Goal: Task Accomplishment & Management: Use online tool/utility

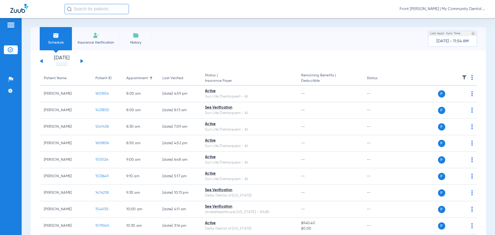
click at [82, 60] on div "[DATE] [DATE] [DATE] [DATE] [DATE] [DATE] [DATE] [DATE] [DATE] [DATE] [DATE] [D…" at bounding box center [62, 60] width 44 height 11
click at [81, 60] on button at bounding box center [81, 61] width 3 height 4
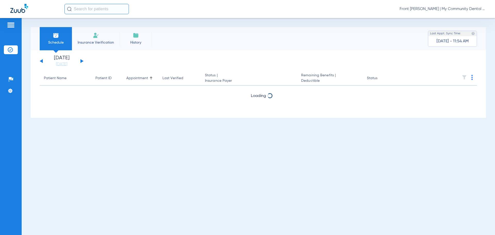
click at [81, 60] on button at bounding box center [81, 61] width 3 height 4
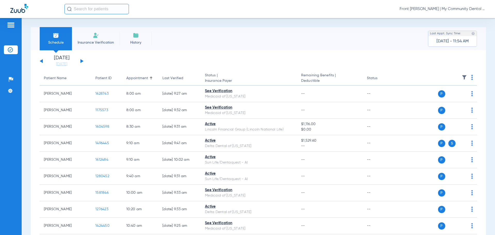
click at [41, 61] on button at bounding box center [41, 61] width 3 height 4
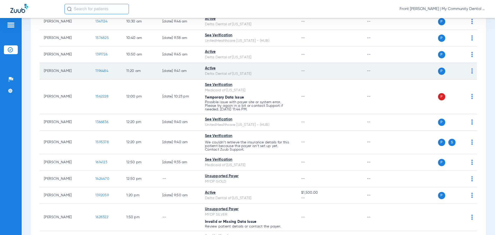
scroll to position [232, 0]
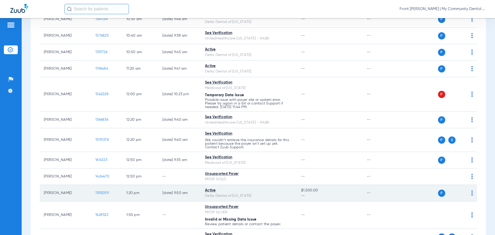
click at [103, 179] on span "1392059" at bounding box center [101, 193] width 13 height 4
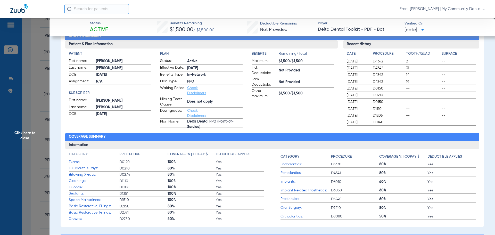
scroll to position [27, 0]
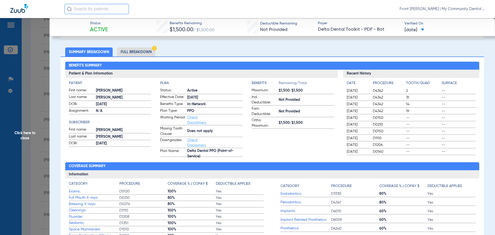
click at [125, 53] on li "Full Breakdown" at bounding box center [136, 51] width 38 height 9
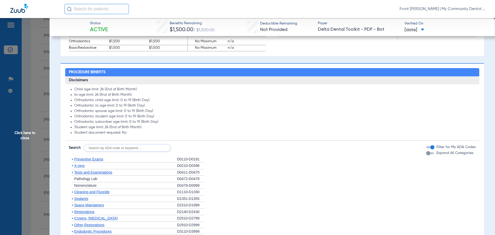
scroll to position [336, 0]
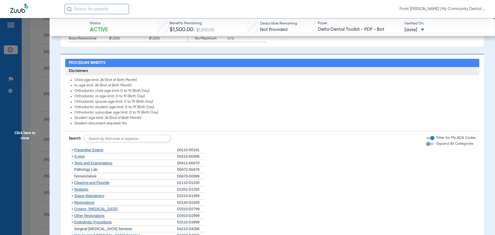
click at [72, 179] on span "+" at bounding box center [72, 182] width 2 height 4
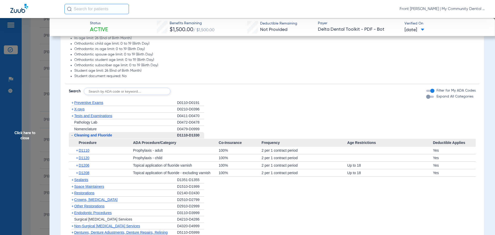
scroll to position [387, 0]
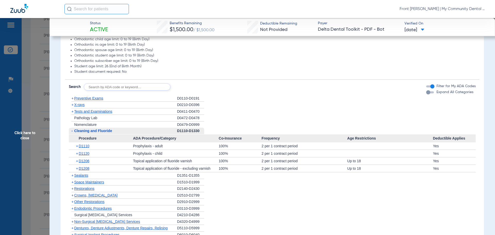
click at [77, 147] on span "+" at bounding box center [77, 145] width 3 height 7
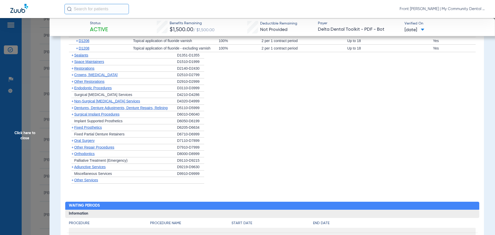
scroll to position [568, 0]
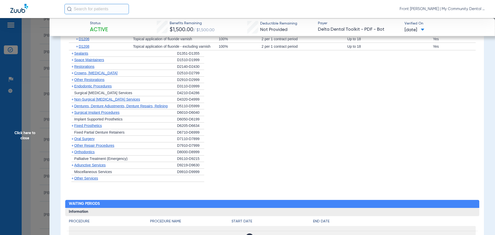
click at [72, 179] on span "+" at bounding box center [72, 178] width 2 height 4
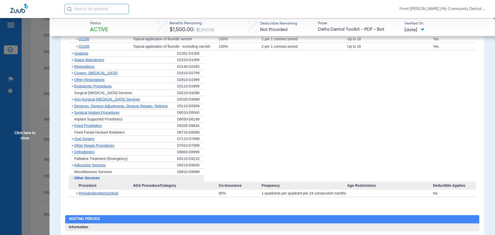
click at [78, 179] on span "+" at bounding box center [77, 192] width 3 height 7
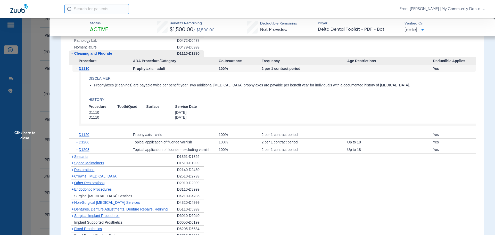
scroll to position [439, 0]
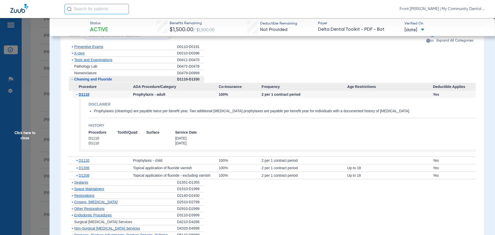
click at [230, 130] on app-history "Procedure Tooth/Quad Surface Service Date D1110 [DATE] D1110 [DATE]" at bounding box center [281, 138] width 387 height 16
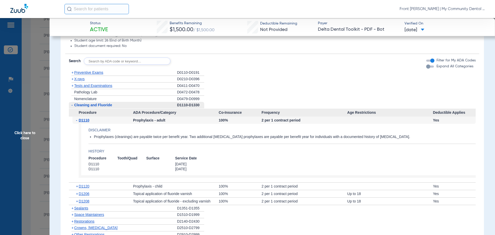
drag, startPoint x: 88, startPoint y: 130, endPoint x: 405, endPoint y: 137, distance: 317.0
click at [396, 137] on app-benefits-detail "Disclaimer Prophylaxes (cleanings) are payable twice per benefit year. Two addi…" at bounding box center [277, 151] width 397 height 54
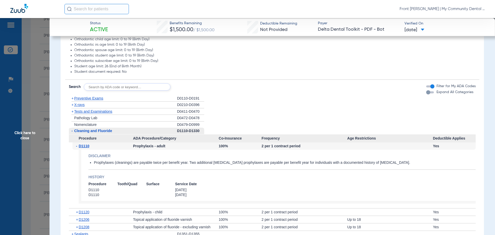
scroll to position [362, 0]
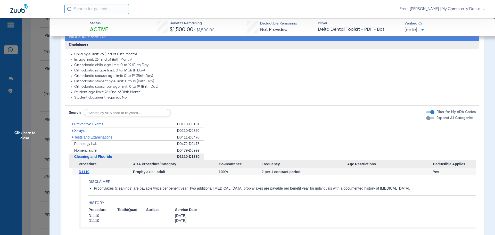
click at [281, 179] on app-history "Procedure Tooth/Quad Surface Service Date D1110 [DATE] D1110 [DATE]" at bounding box center [281, 215] width 387 height 16
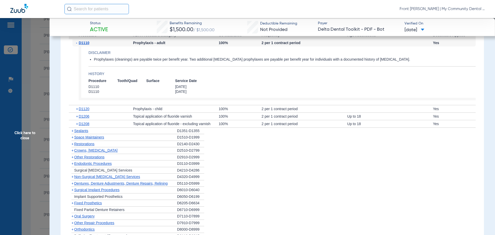
scroll to position [516, 0]
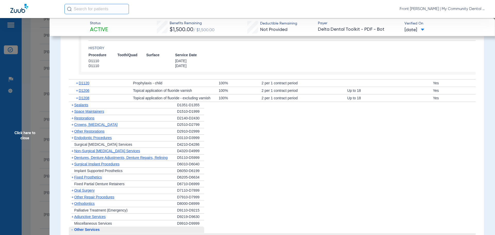
click at [72, 152] on span "+" at bounding box center [72, 151] width 2 height 4
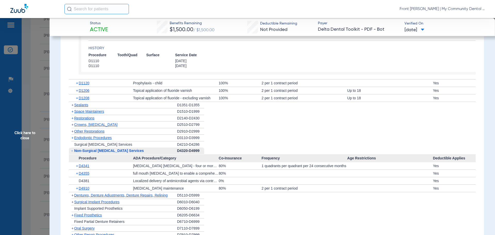
click at [76, 179] on span "+" at bounding box center [77, 188] width 3 height 7
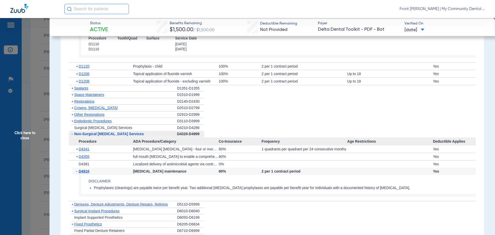
scroll to position [542, 0]
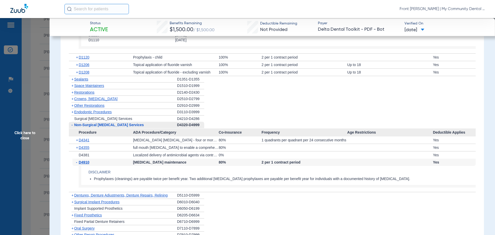
drag, startPoint x: 94, startPoint y: 179, endPoint x: 406, endPoint y: 179, distance: 312.6
click at [396, 179] on li "Prophylaxes (cleanings) are payable twice per benefit year. Two additional [MED…" at bounding box center [285, 179] width 382 height 5
copy li "Prophylaxes (cleanings) are payable twice per benefit year. Two additional [MED…"
click at [22, 132] on span "Click here to close" at bounding box center [24, 135] width 49 height 235
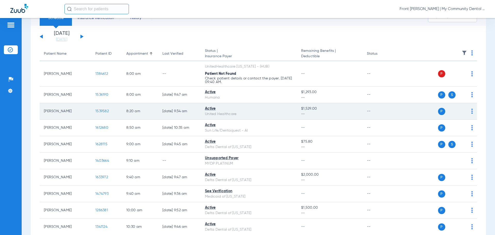
scroll to position [0, 0]
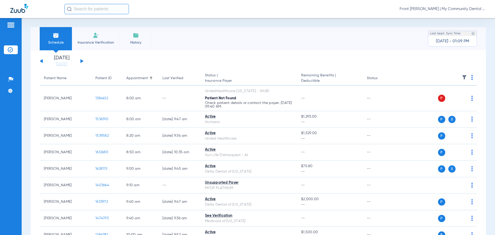
click at [40, 61] on div "[DATE] [DATE] [DATE] [DATE] [DATE] [DATE] [DATE] [DATE] [DATE] [DATE] [DATE] [D…" at bounding box center [62, 60] width 44 height 11
click at [41, 61] on button at bounding box center [41, 61] width 3 height 4
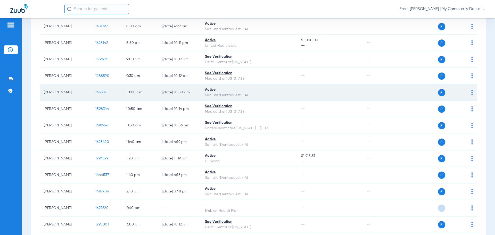
scroll to position [162, 0]
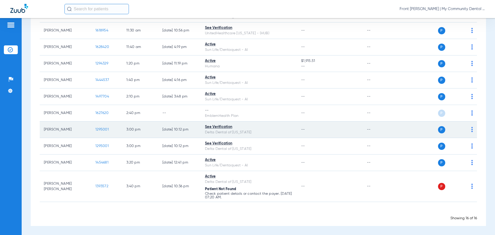
click at [101, 128] on span "1295001" at bounding box center [101, 130] width 13 height 4
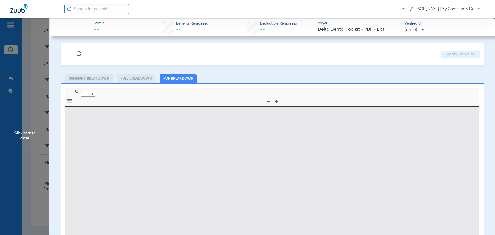
type input "0"
select select "page-width"
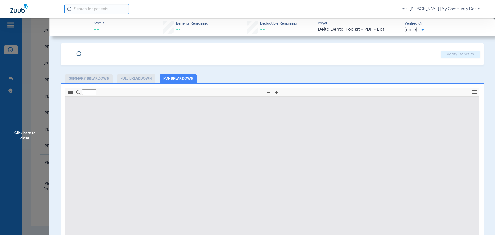
type input "1"
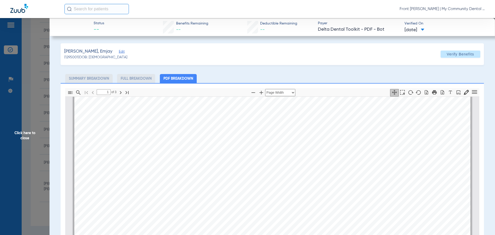
scroll to position [209, 0]
click at [23, 139] on span "Click here to close" at bounding box center [24, 135] width 49 height 235
